Goal: Task Accomplishment & Management: Manage account settings

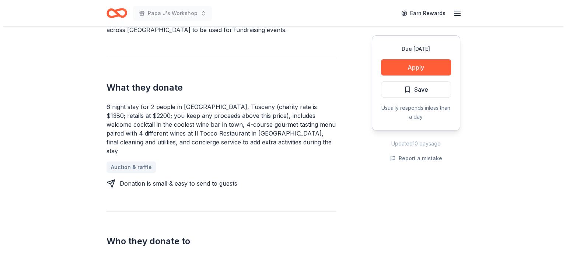
scroll to position [263, 0]
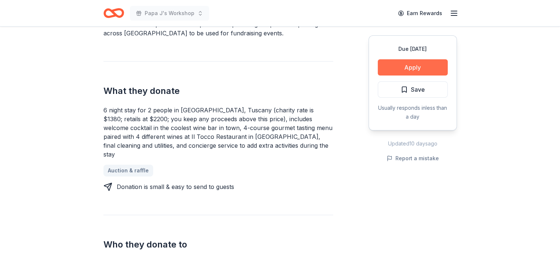
click at [421, 69] on button "Apply" at bounding box center [413, 67] width 70 height 16
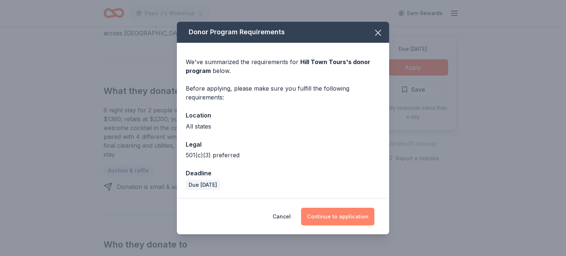
click at [330, 216] on button "Continue to application" at bounding box center [337, 217] width 73 height 18
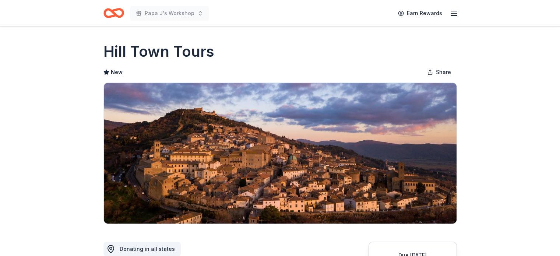
click at [450, 14] on icon "button" at bounding box center [454, 13] width 9 height 9
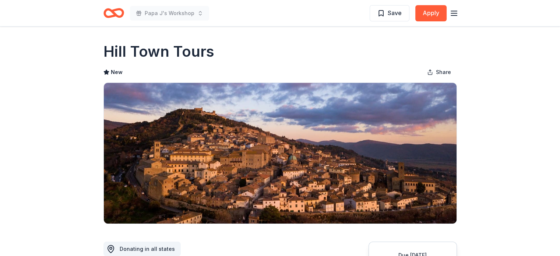
click at [111, 15] on icon "Home" at bounding box center [113, 12] width 21 height 17
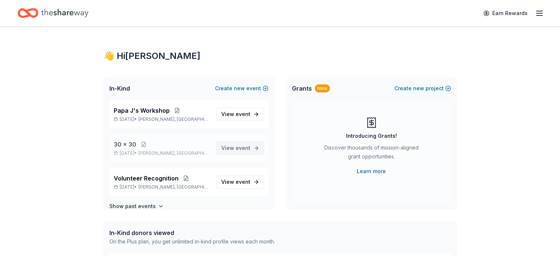
click at [240, 150] on span "event" at bounding box center [243, 148] width 15 height 6
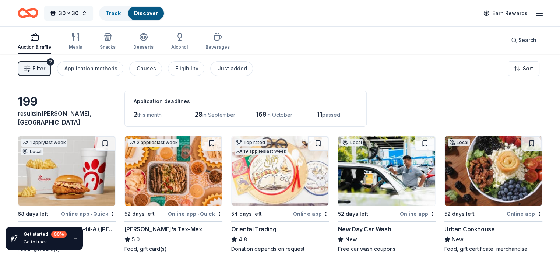
click at [93, 13] on button "30 x 30" at bounding box center [68, 13] width 49 height 15
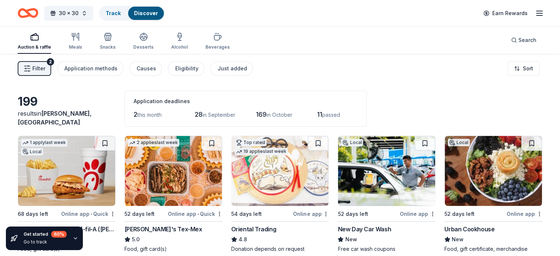
click at [48, 210] on div "68 days left" at bounding box center [33, 214] width 31 height 9
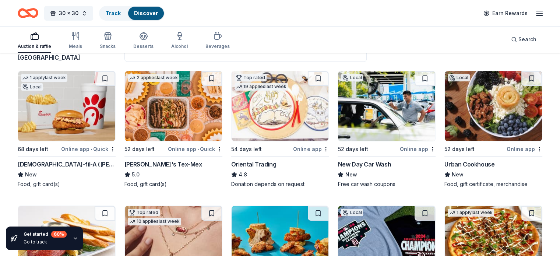
scroll to position [66, 0]
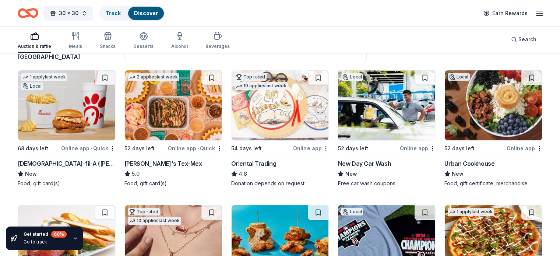
click at [262, 164] on div "Oriental Trading" at bounding box center [253, 163] width 45 height 9
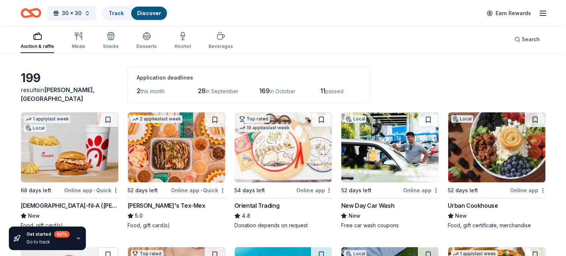
scroll to position [0, 0]
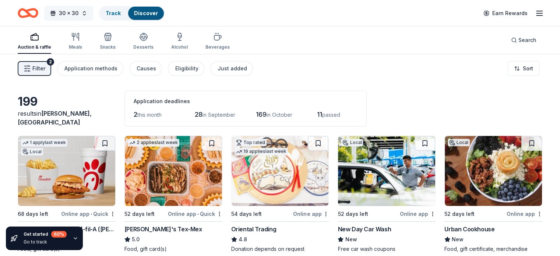
click at [93, 11] on button "30 x 30" at bounding box center [68, 13] width 49 height 15
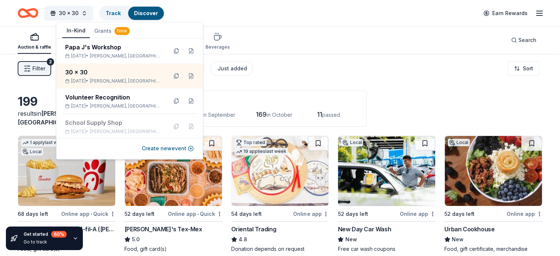
click at [16, 64] on div "Filter 2 Application methods Causes Eligibility Just added Sort" at bounding box center [280, 68] width 560 height 29
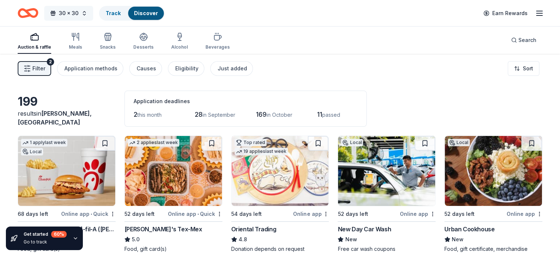
click at [93, 10] on button "30 x 30" at bounding box center [68, 13] width 49 height 15
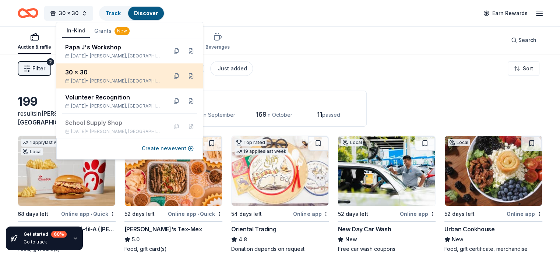
click at [92, 78] on div "Nov 01, 2025 • Hoover, AL" at bounding box center [113, 81] width 96 height 6
click at [186, 75] on button at bounding box center [191, 76] width 12 height 12
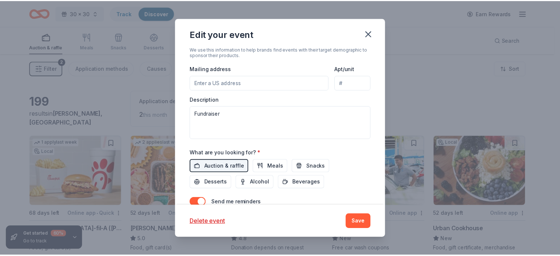
scroll to position [240, 0]
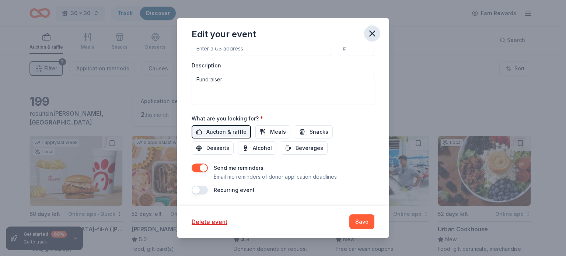
click at [371, 34] on icon "button" at bounding box center [372, 33] width 10 height 10
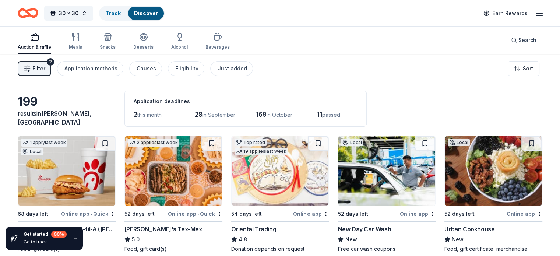
click at [535, 11] on icon "button" at bounding box center [539, 13] width 9 height 9
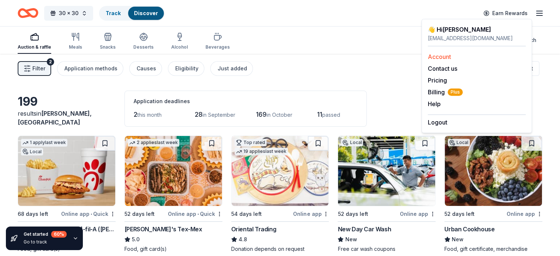
click at [439, 58] on link "Account" at bounding box center [439, 56] width 23 height 7
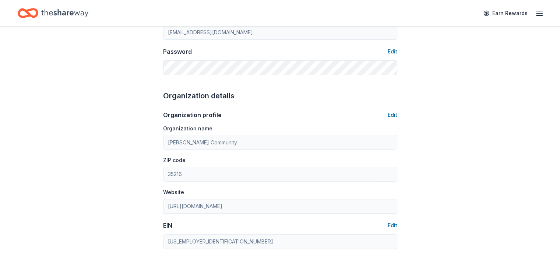
scroll to position [93, 0]
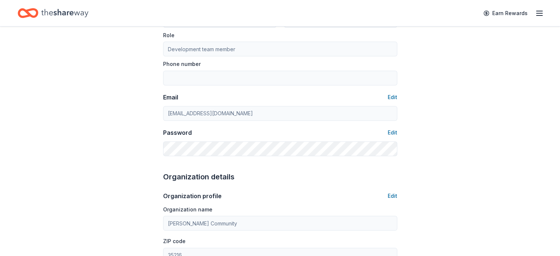
click at [163, 156] on div at bounding box center [163, 156] width 0 height 0
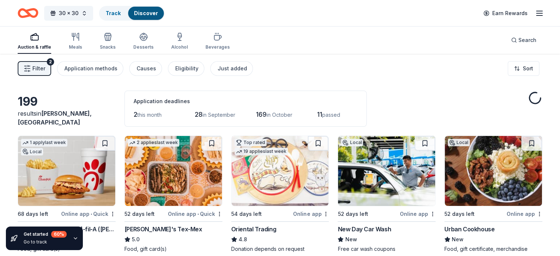
click at [30, 10] on icon "Home" at bounding box center [24, 12] width 11 height 7
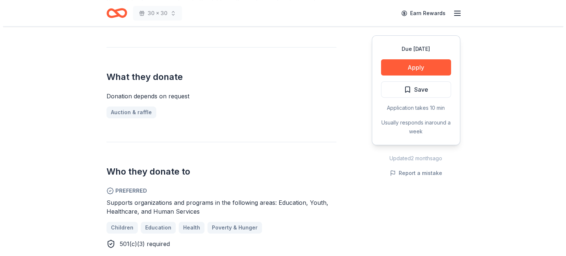
scroll to position [269, 0]
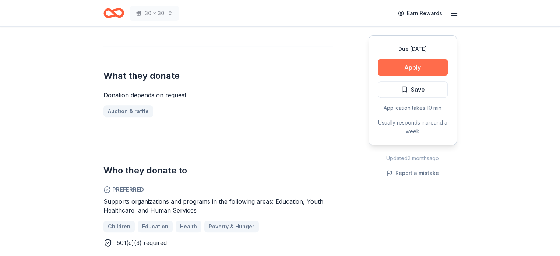
click at [421, 66] on button "Apply" at bounding box center [413, 67] width 70 height 16
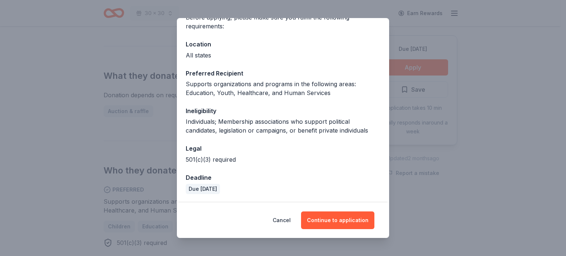
scroll to position [0, 0]
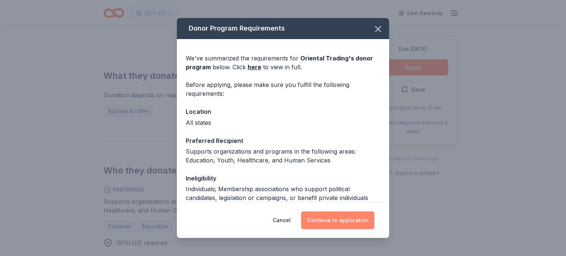
click at [331, 221] on button "Continue to application" at bounding box center [337, 220] width 73 height 18
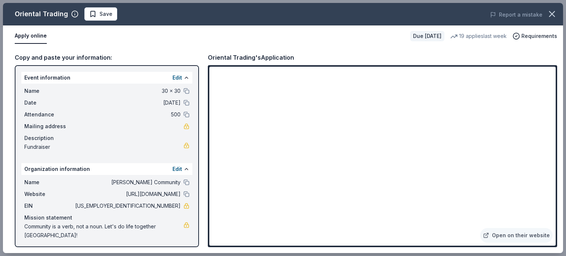
scroll to position [1, 0]
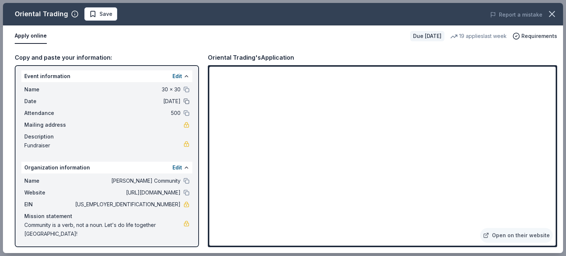
click at [183, 100] on button at bounding box center [186, 101] width 6 height 6
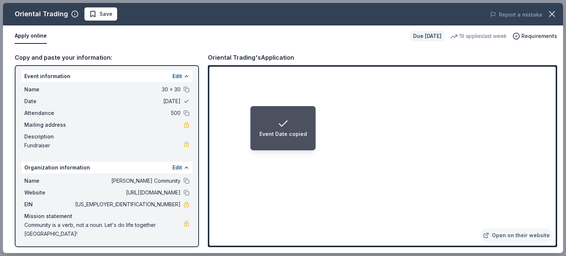
click at [183, 100] on button at bounding box center [186, 101] width 6 height 6
click at [172, 73] on button "Edit" at bounding box center [177, 76] width 10 height 9
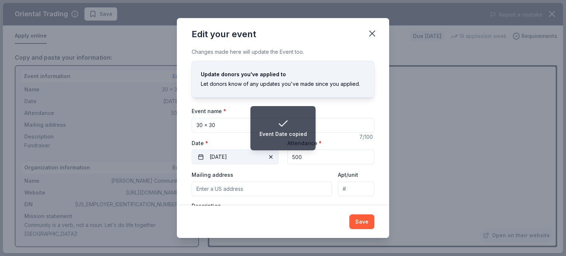
click at [266, 158] on span "button" at bounding box center [270, 156] width 9 height 9
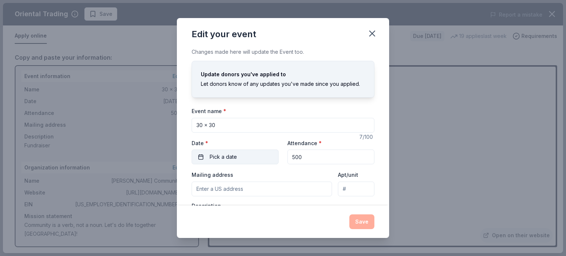
click at [236, 157] on span "Pick a date" at bounding box center [223, 156] width 27 height 9
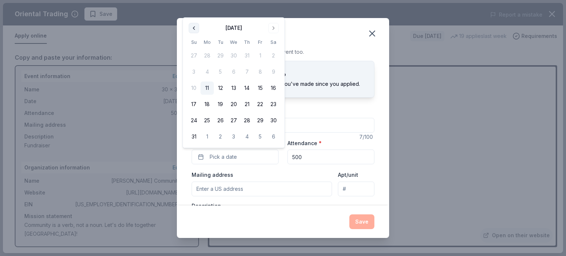
click at [194, 27] on button "Go to previous month" at bounding box center [194, 28] width 10 height 10
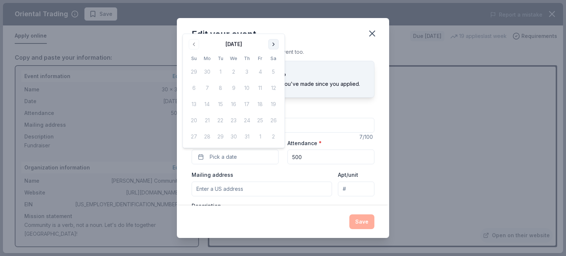
click at [273, 42] on button "Go to next month" at bounding box center [273, 44] width 10 height 10
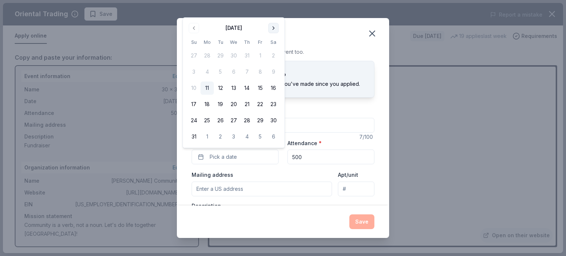
click at [273, 28] on button "Go to next month" at bounding box center [273, 28] width 10 height 10
click at [275, 48] on button "Go to next month" at bounding box center [273, 44] width 10 height 10
click at [209, 119] on button "20" at bounding box center [206, 120] width 13 height 13
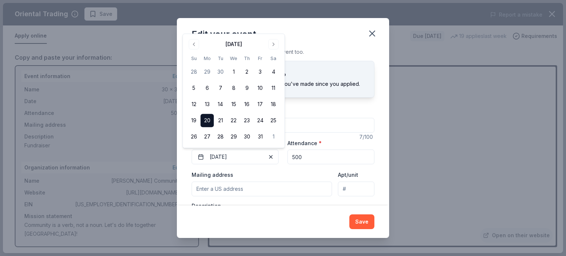
click at [376, 96] on div "Changes made here will update the Event too. Update donors you've applied to Le…" at bounding box center [283, 127] width 212 height 158
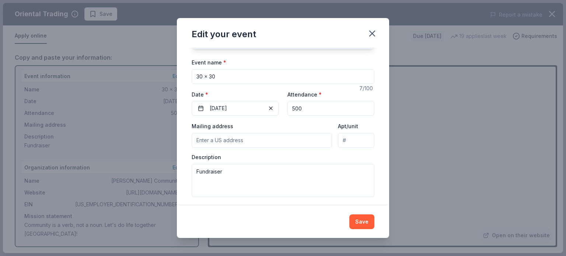
scroll to position [52, 0]
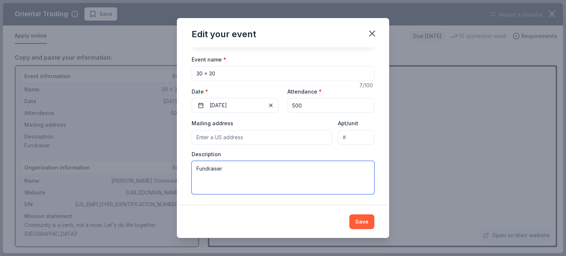
click at [242, 171] on textarea "Fundraiser" at bounding box center [282, 177] width 183 height 33
click at [361, 222] on button "Save" at bounding box center [361, 221] width 25 height 15
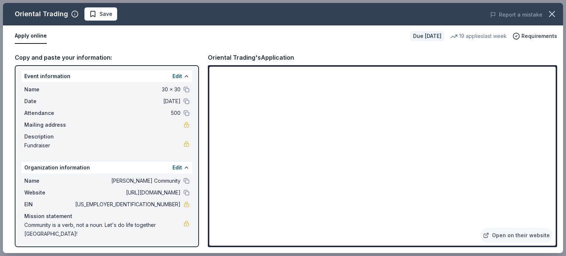
scroll to position [0, 0]
